Goal: Complete application form

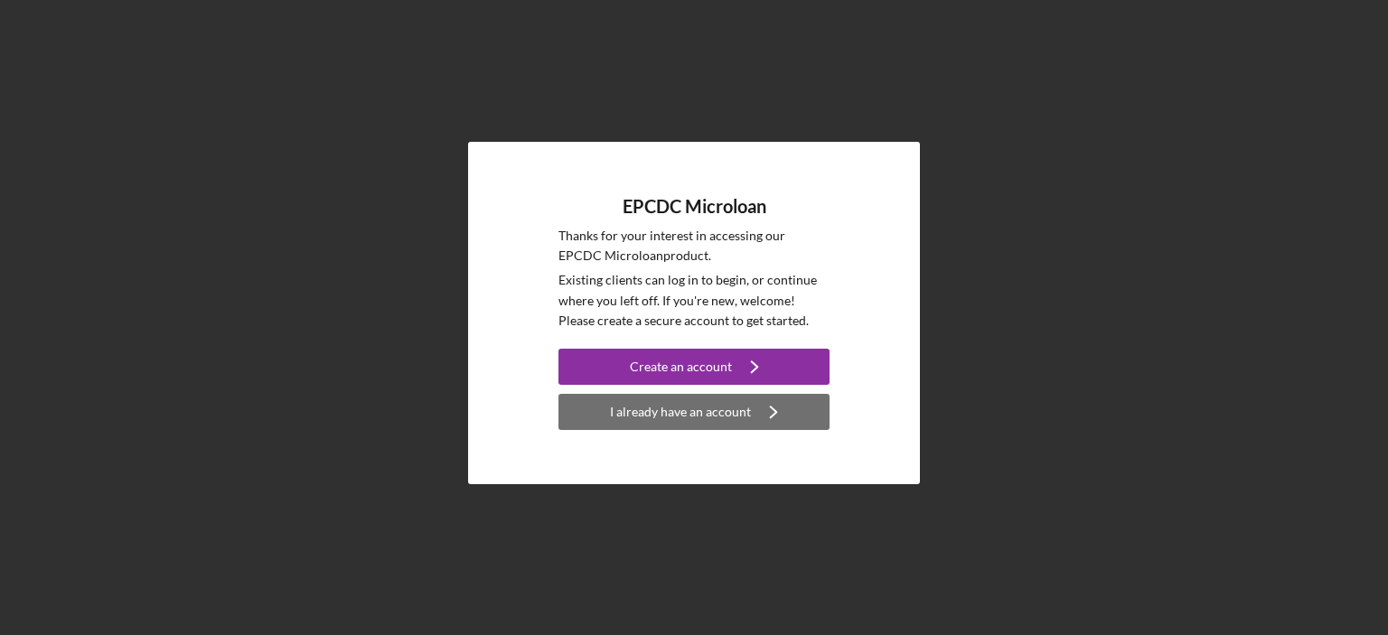
click at [682, 417] on div "I already have an account" at bounding box center [680, 412] width 141 height 36
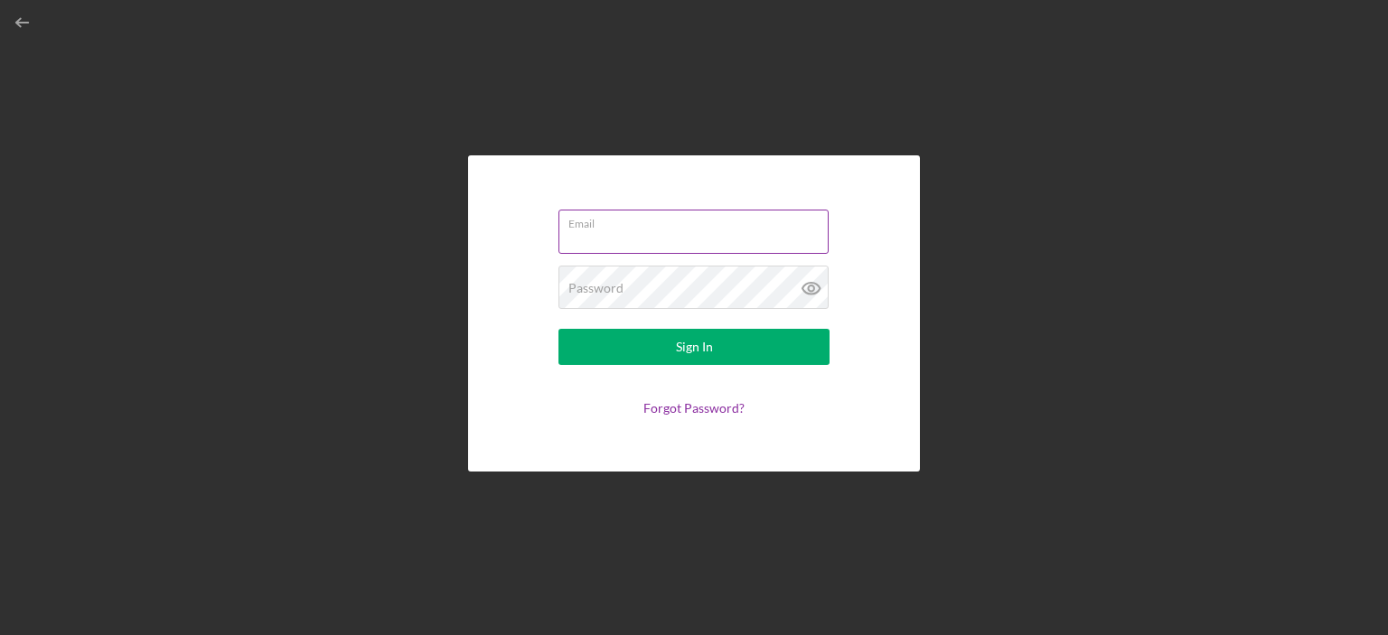
click at [706, 239] on input "Email" at bounding box center [693, 231] width 270 height 43
type input "[EMAIL_ADDRESS][DOMAIN_NAME]"
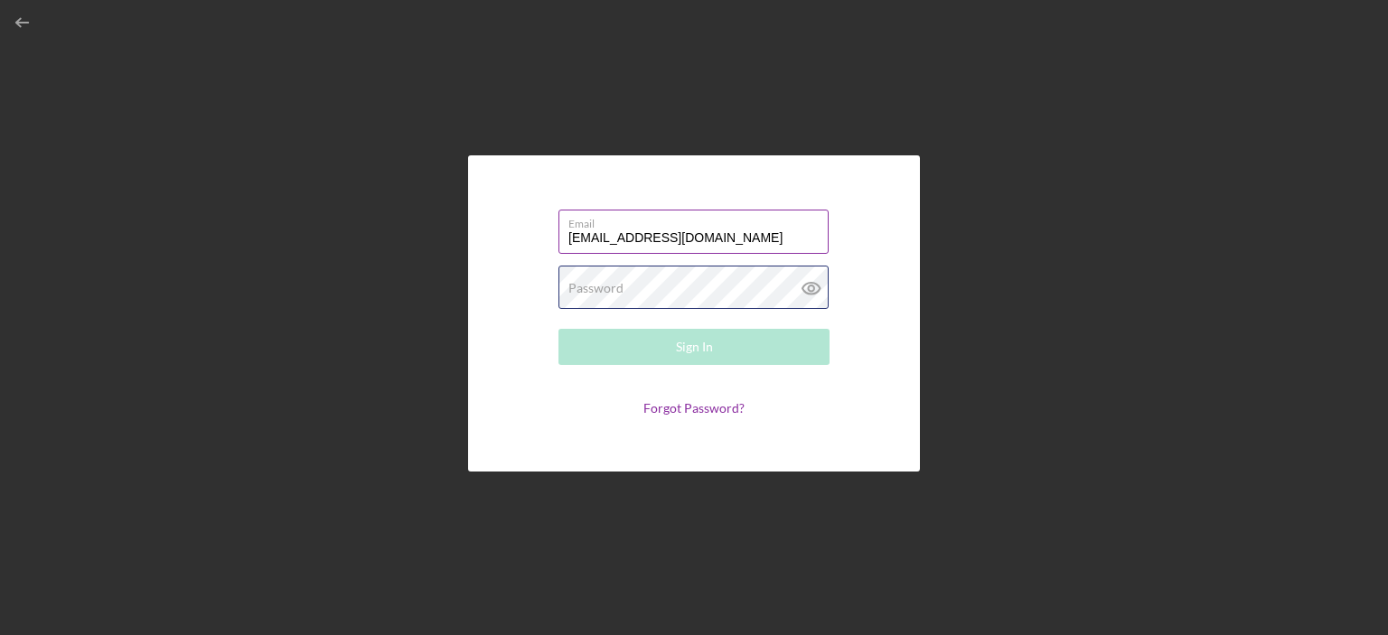
click at [715, 282] on div "Password Required" at bounding box center [693, 288] width 271 height 45
click at [715, 281] on div "Password Required" at bounding box center [693, 288] width 271 height 45
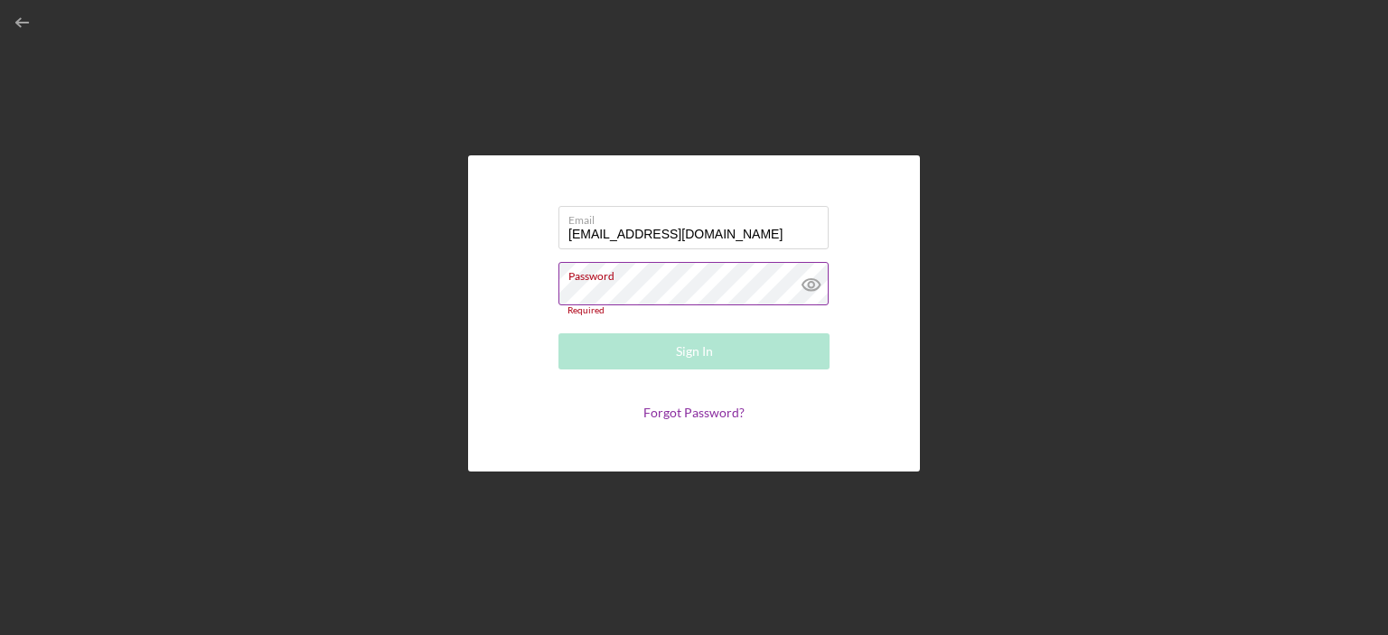
click at [814, 281] on icon at bounding box center [811, 284] width 45 height 45
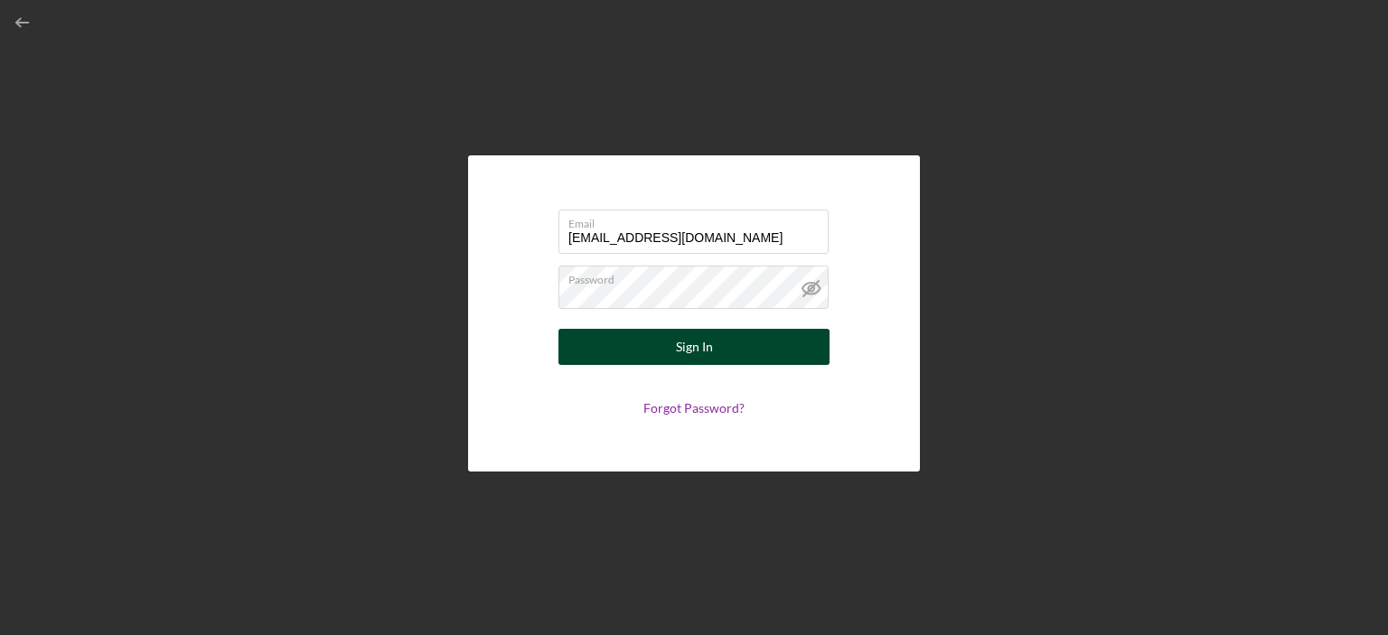
click at [611, 361] on button "Sign In" at bounding box center [693, 347] width 271 height 36
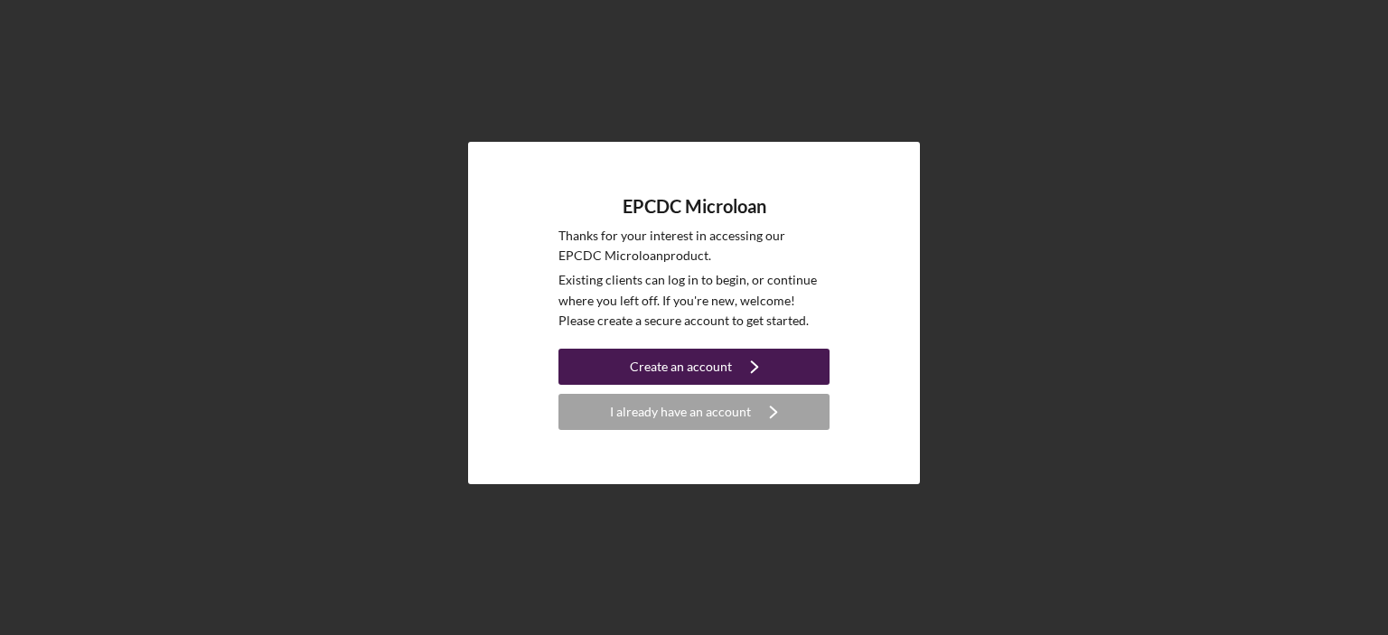
click at [719, 371] on div "Create an account" at bounding box center [681, 367] width 102 height 36
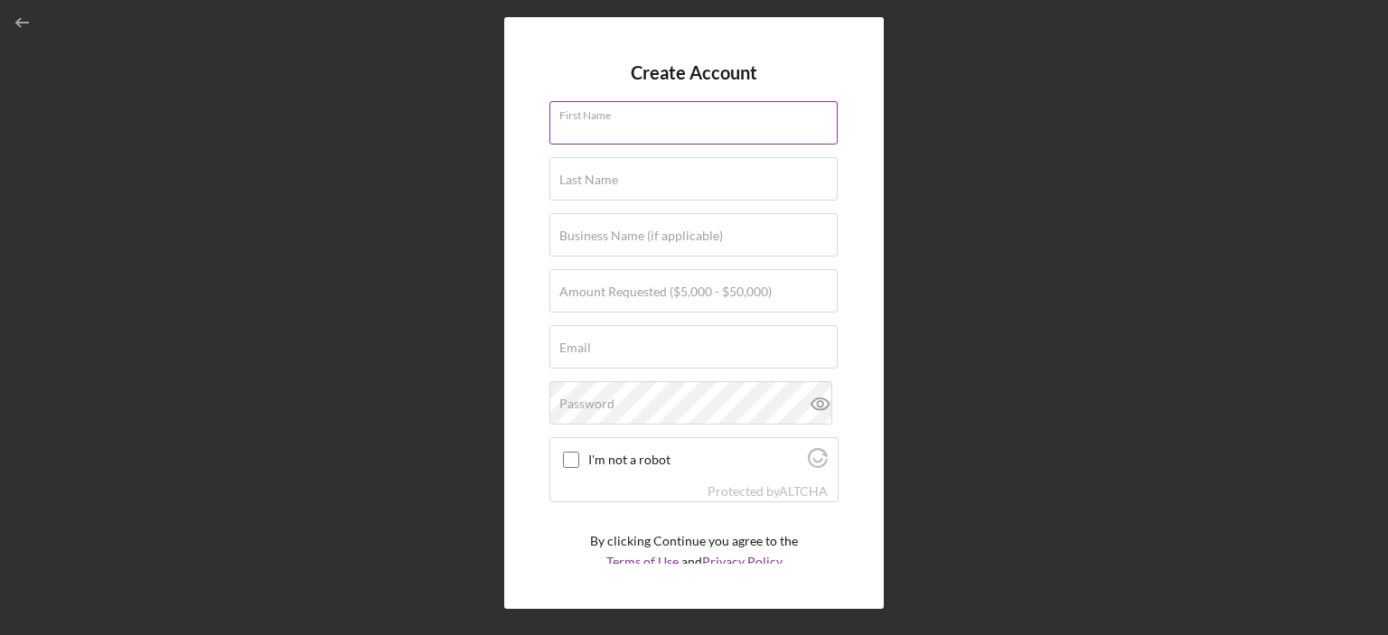
click at [664, 118] on div "First Name" at bounding box center [693, 123] width 289 height 45
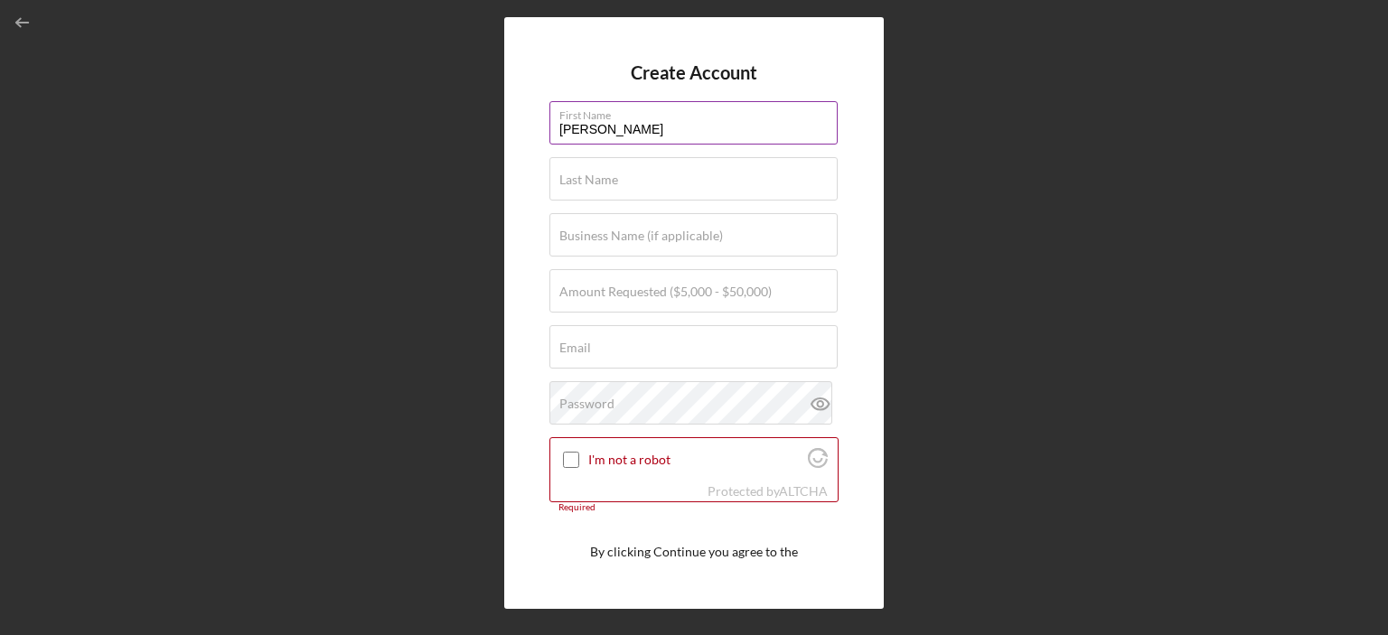
type input "[PERSON_NAME]"
type input "Lejes"
type input "Lejes Tires Inc"
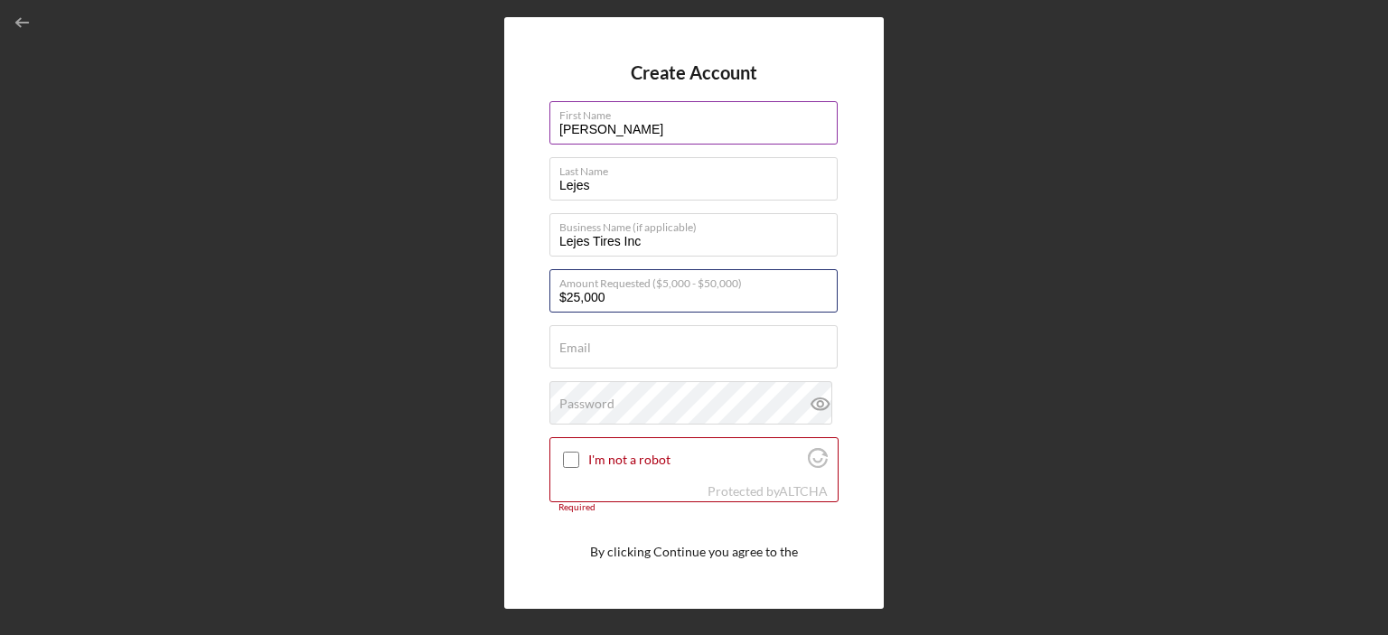
type input "$25,000"
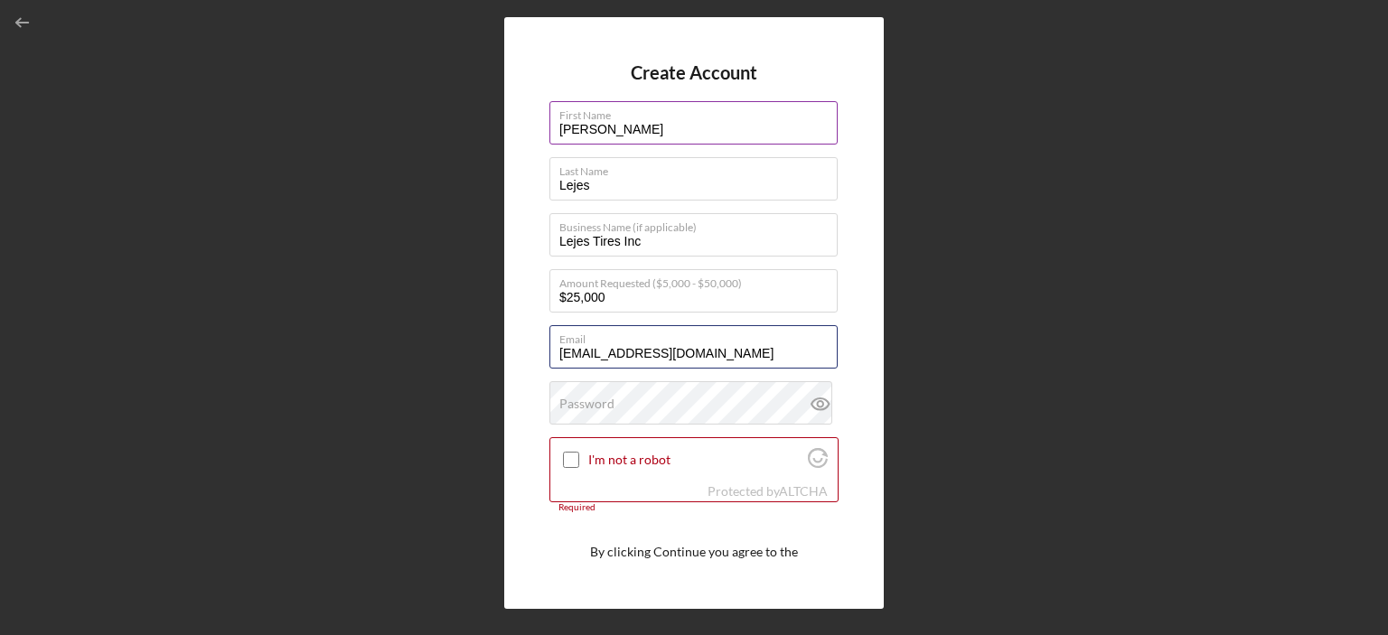
type input "[EMAIL_ADDRESS][DOMAIN_NAME]"
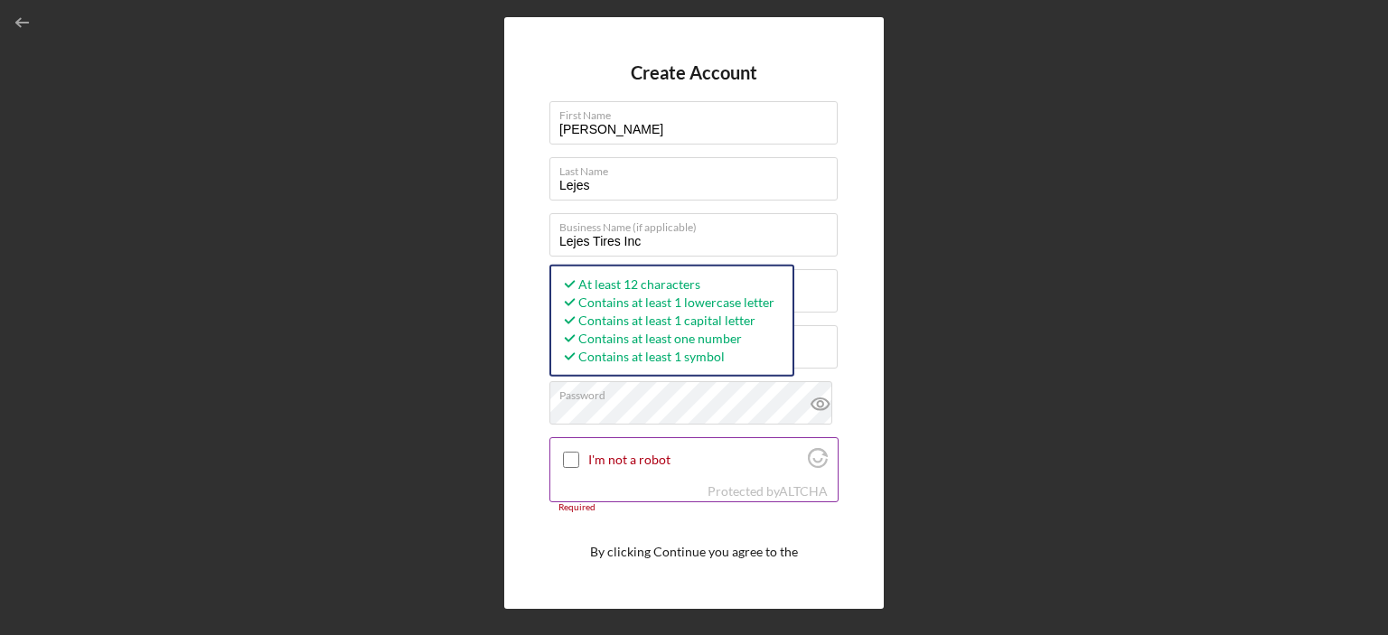
click at [568, 467] on input "I'm not a robot" at bounding box center [571, 460] width 16 height 16
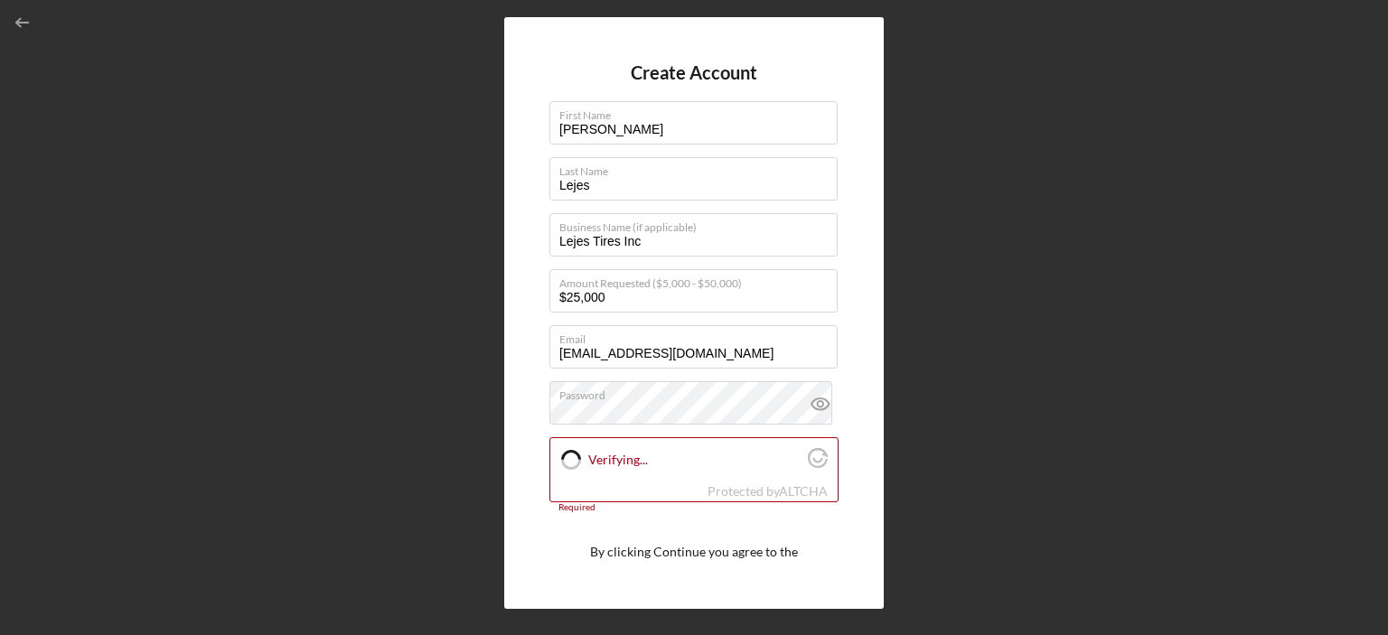
checkbox input "true"
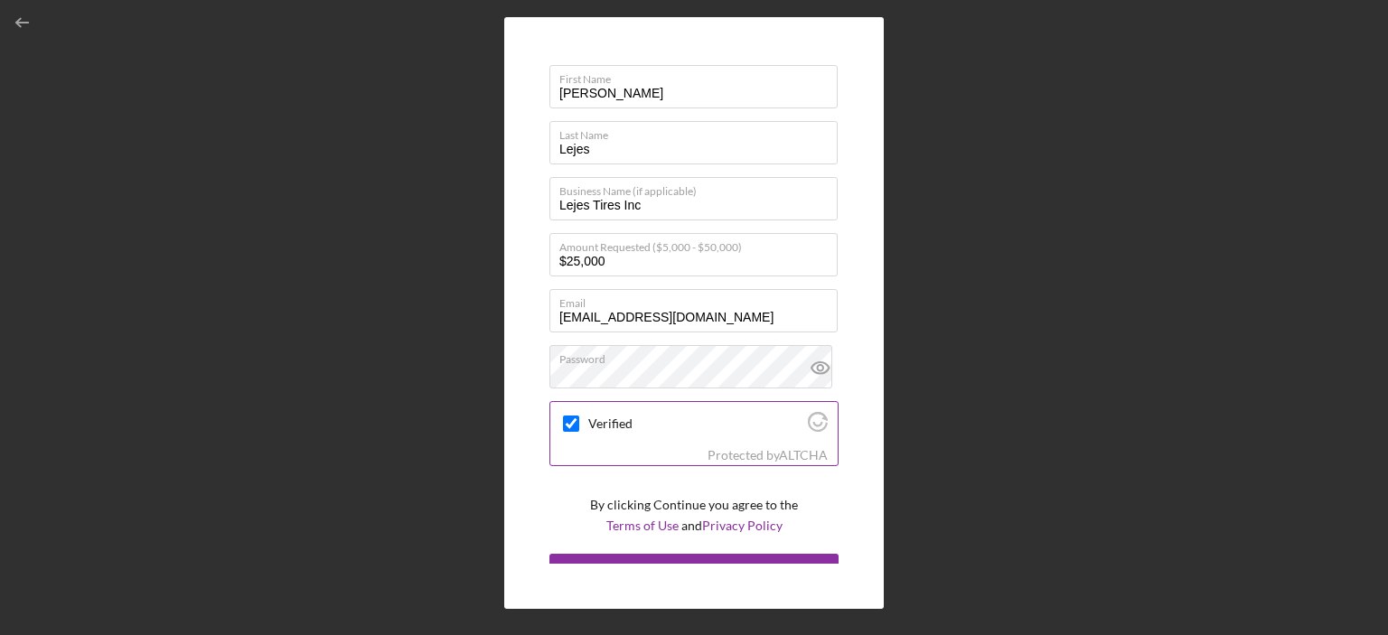
scroll to position [61, 0]
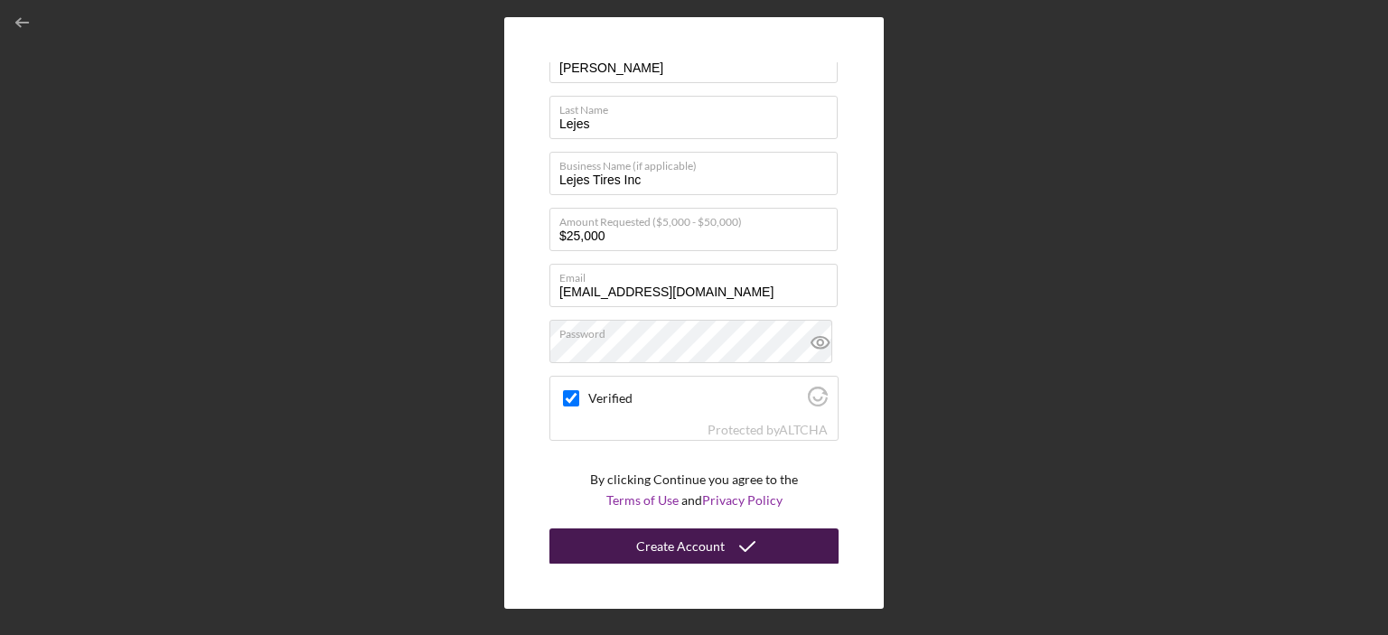
click at [646, 549] on div "Create Account" at bounding box center [680, 547] width 89 height 36
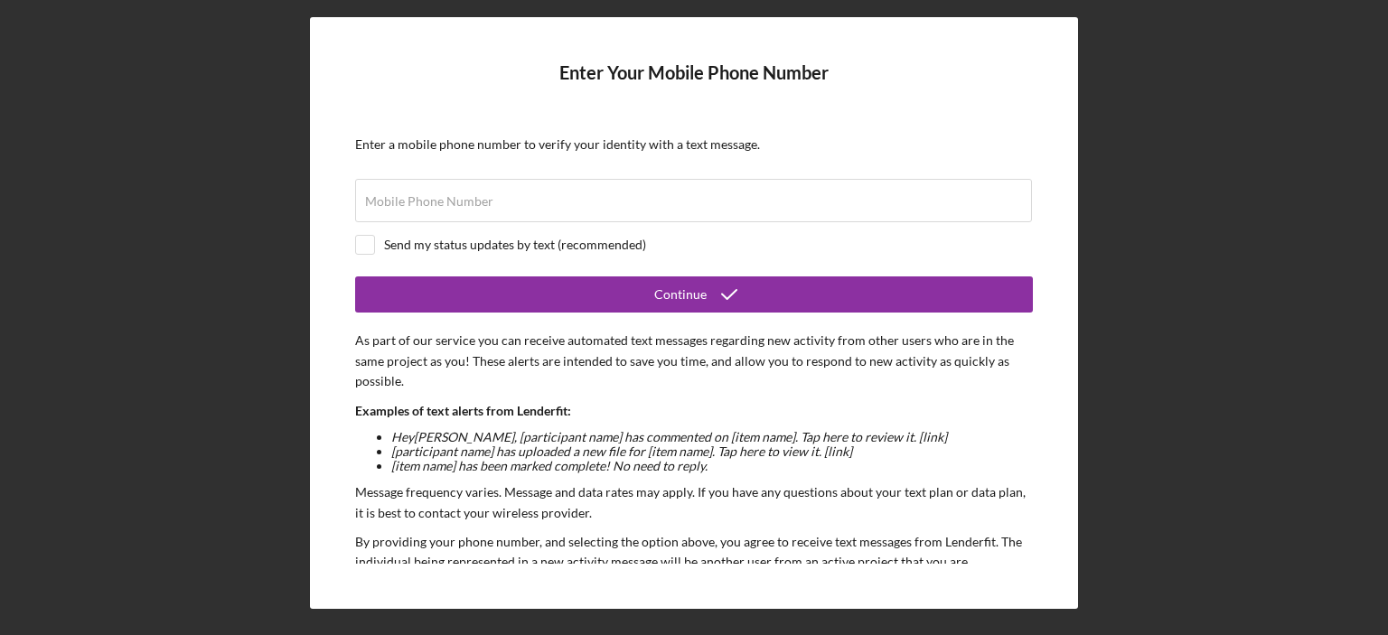
click at [682, 227] on form "Enter Your Mobile Phone Number Enter a mobile phone number to verify your ident…" at bounding box center [694, 312] width 678 height 501
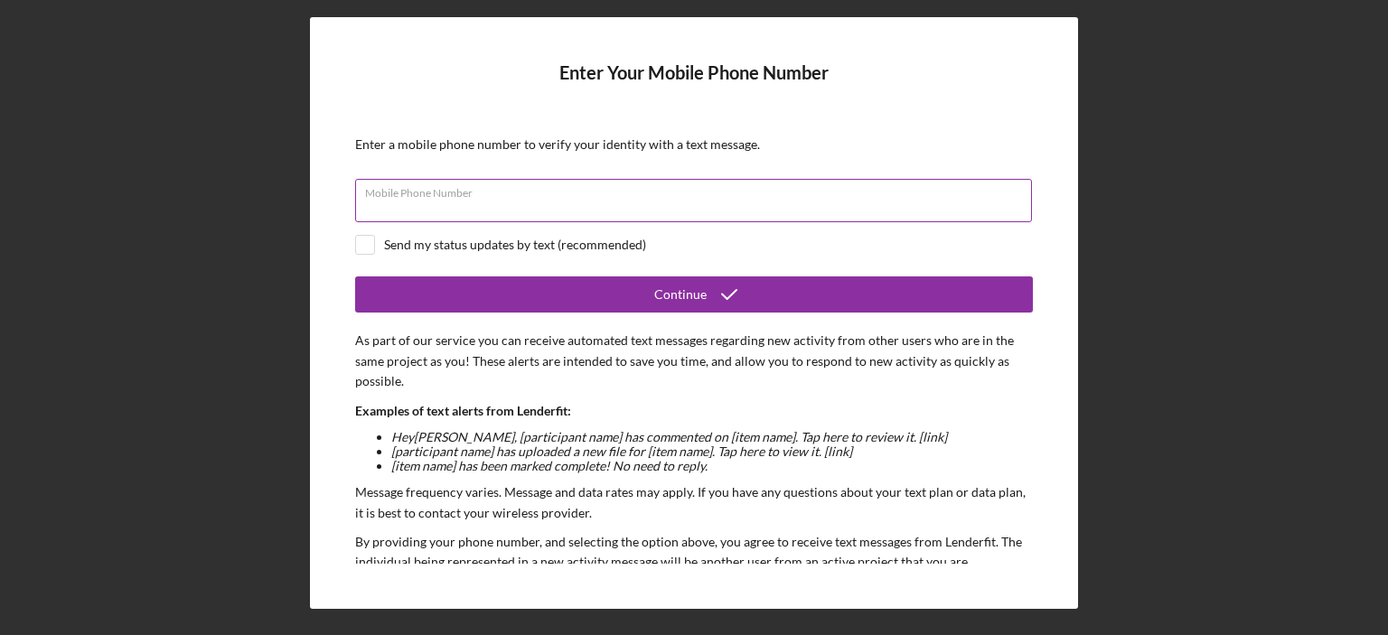
click at [647, 183] on div "Mobile Phone Number" at bounding box center [694, 201] width 678 height 45
type input "[PHONE_NUMBER]"
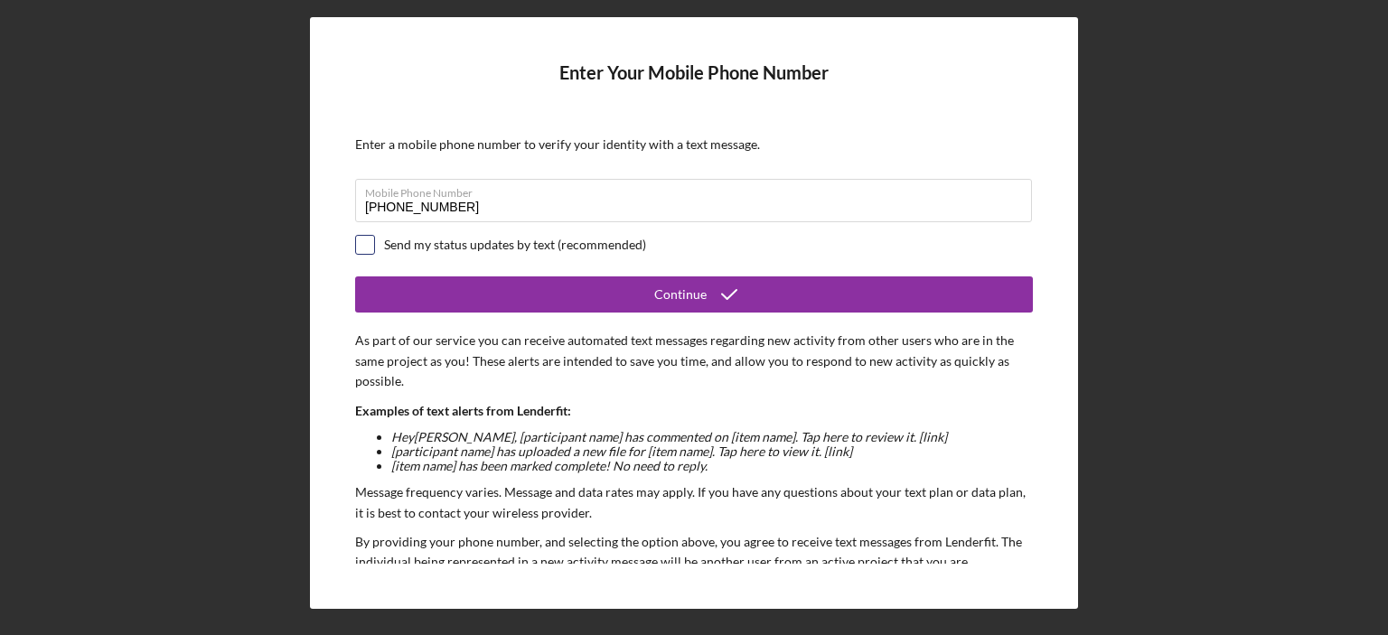
click at [367, 245] on input "checkbox" at bounding box center [365, 245] width 18 height 18
checkbox input "true"
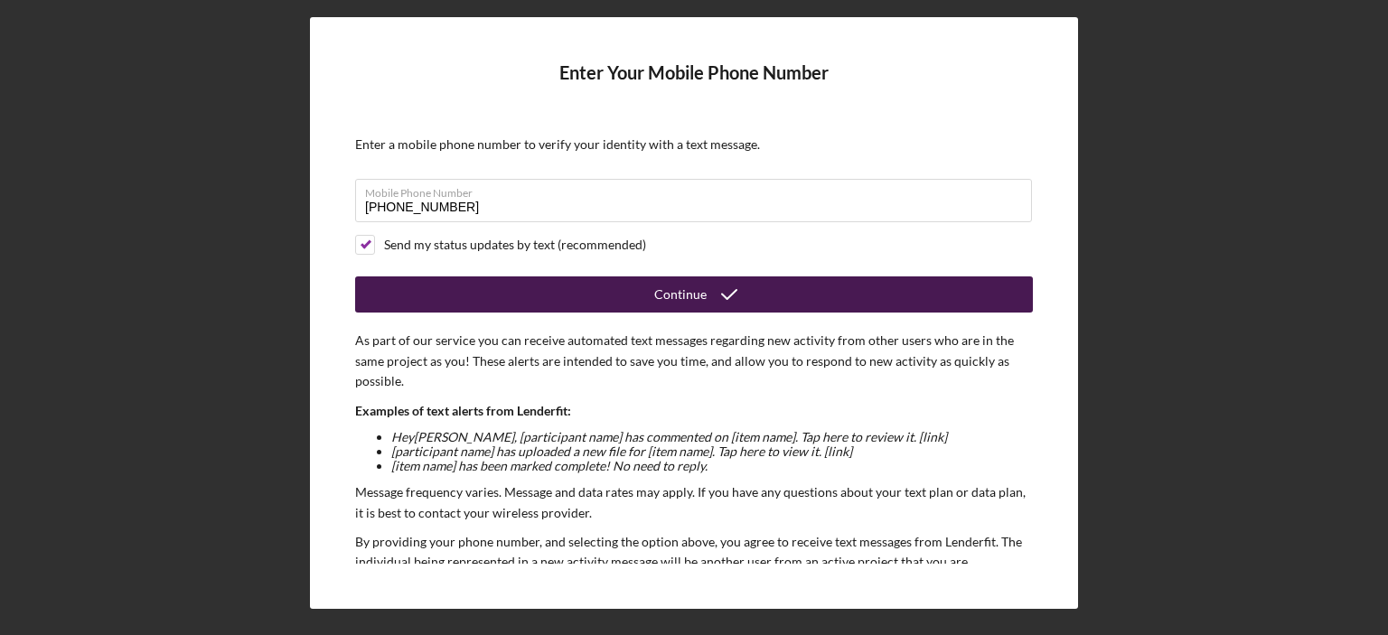
click at [545, 287] on button "Continue" at bounding box center [694, 295] width 678 height 36
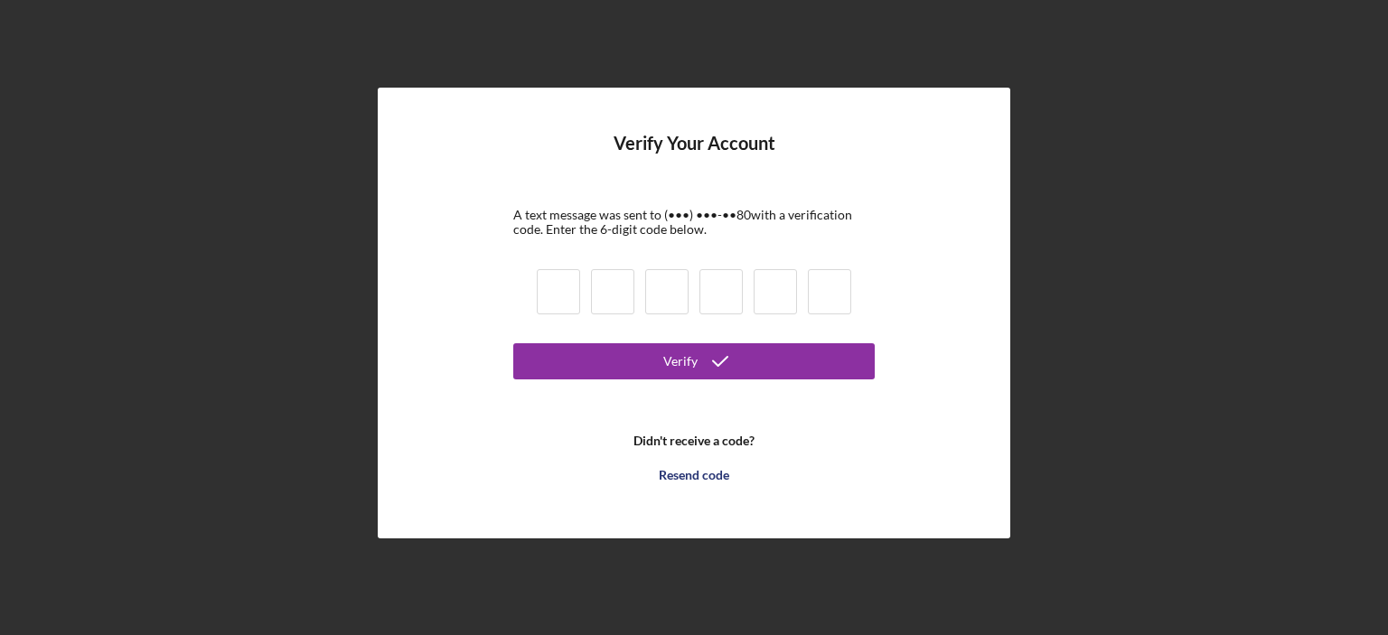
click at [567, 295] on input at bounding box center [558, 291] width 43 height 45
type input "3"
type input "1"
type input "4"
type input "5"
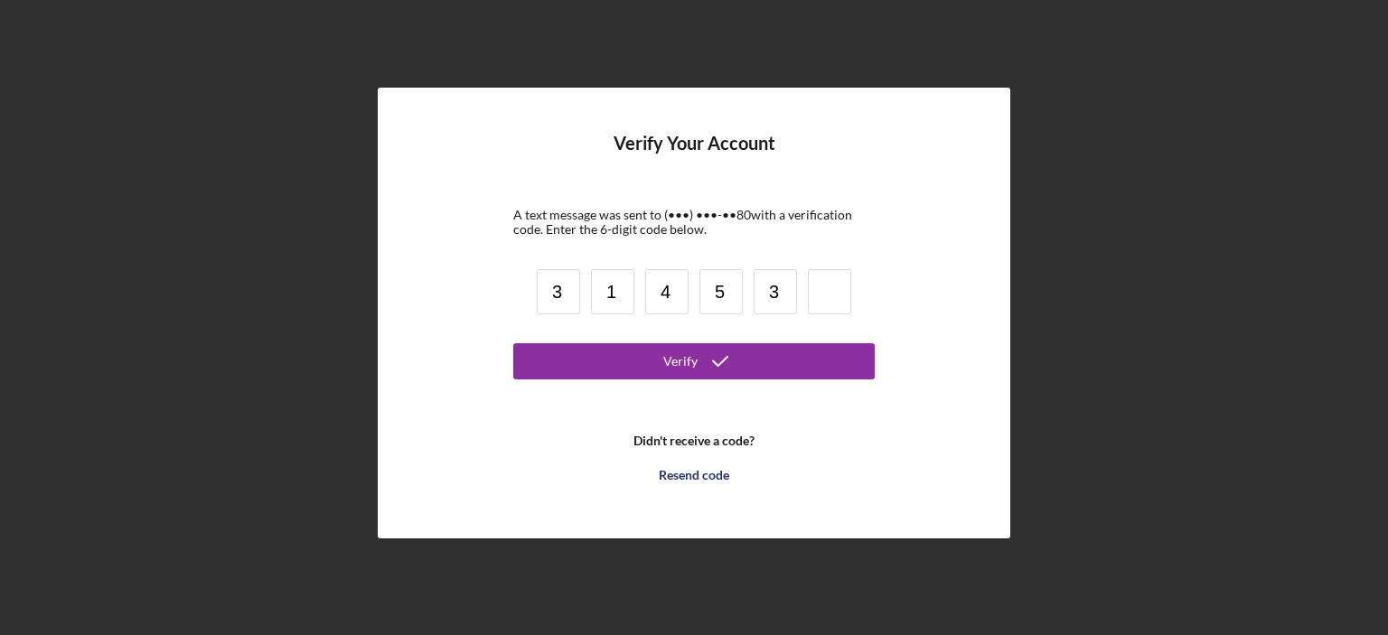
type input "3"
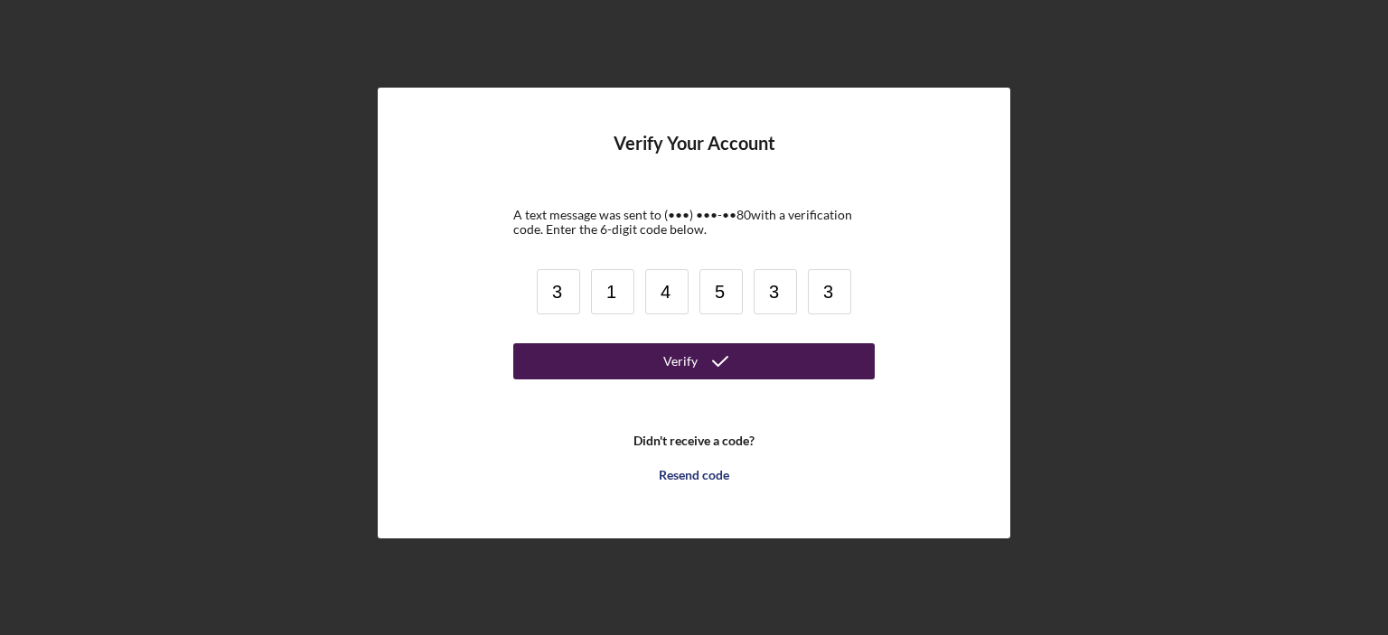
type input "3"
click at [539, 346] on button "Verify" at bounding box center [693, 361] width 361 height 36
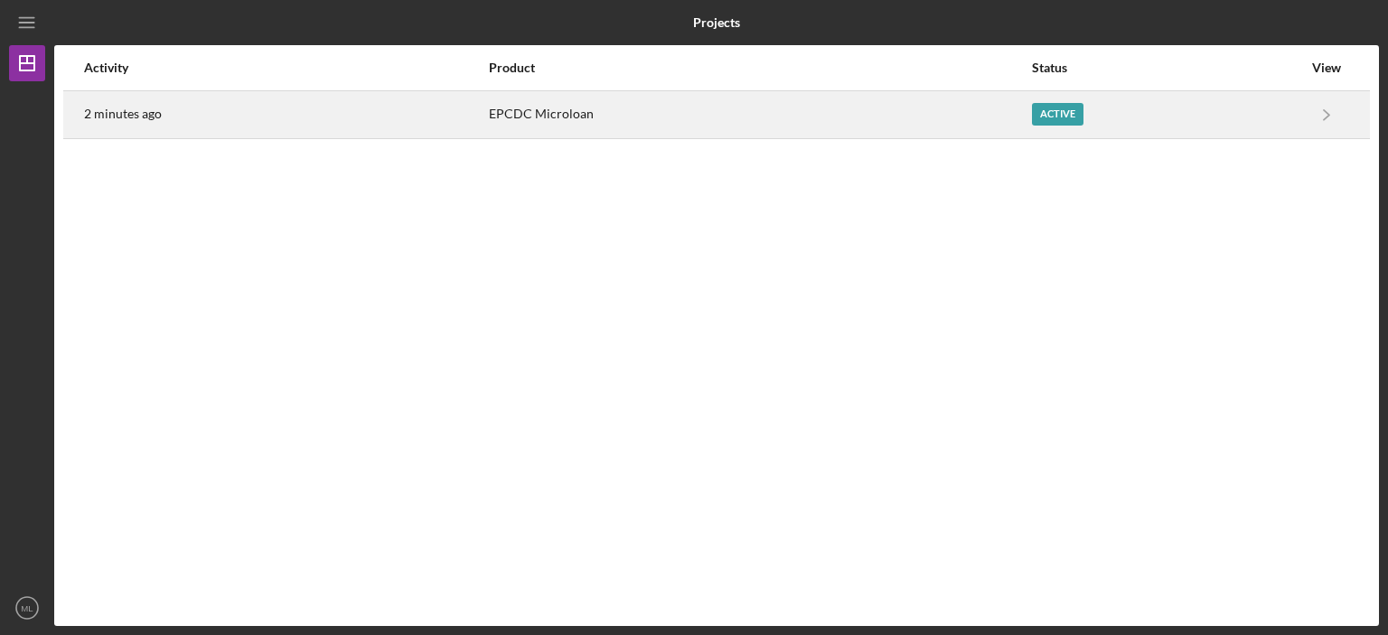
click at [1072, 113] on div "Active" at bounding box center [1058, 114] width 52 height 23
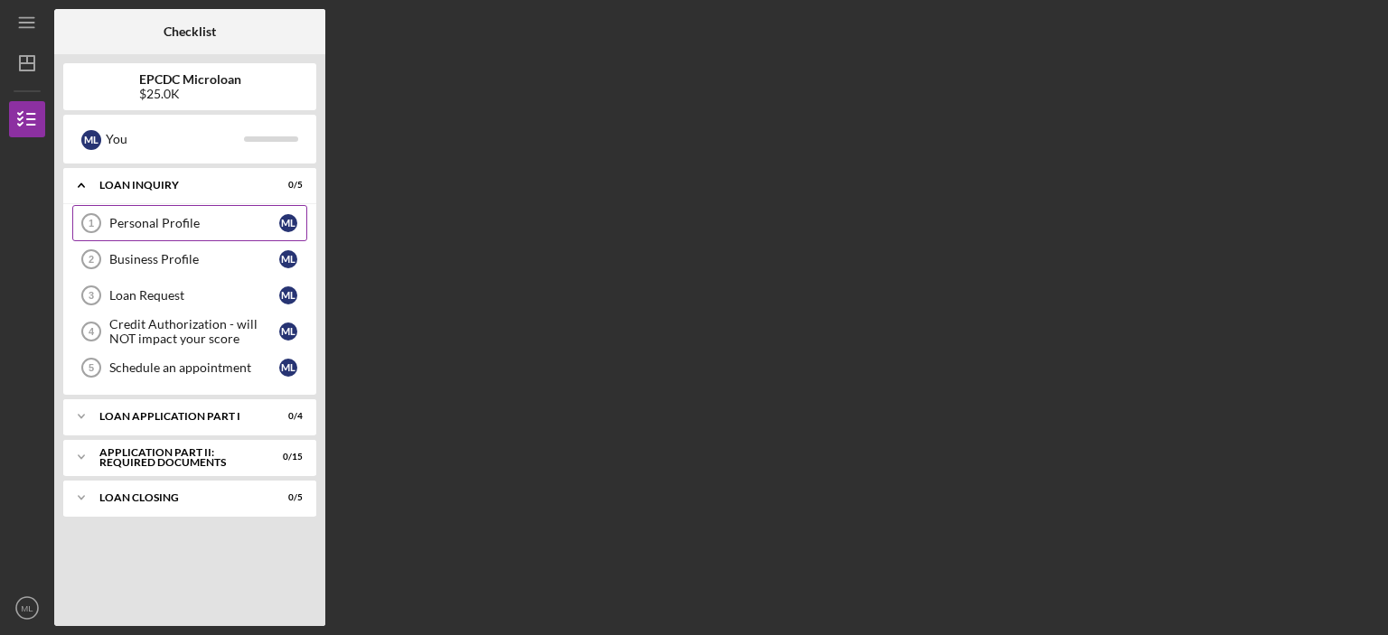
click at [130, 213] on link "Personal Profile 1 Personal Profile M L" at bounding box center [189, 223] width 235 height 36
